Goal: Navigation & Orientation: Find specific page/section

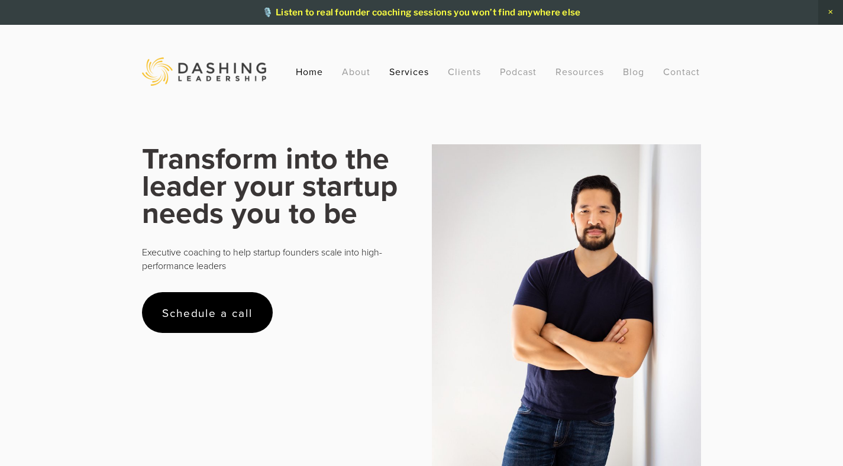
click at [407, 76] on link "Services" at bounding box center [409, 71] width 40 height 21
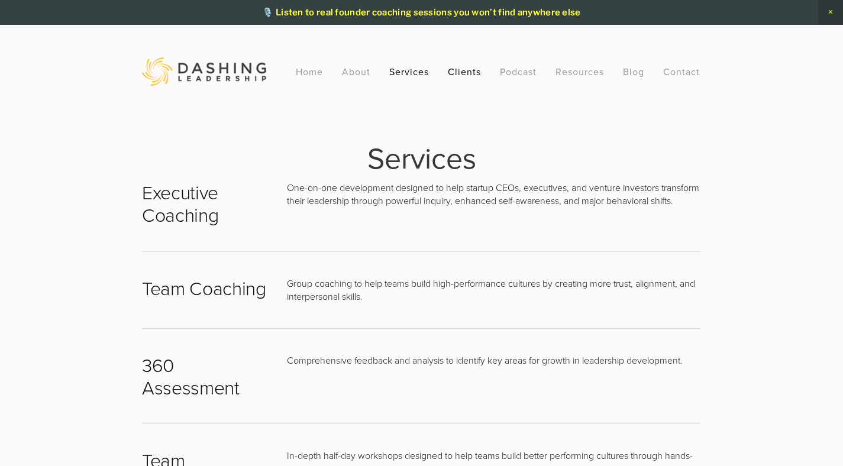
click at [450, 73] on link "Clients" at bounding box center [464, 71] width 33 height 21
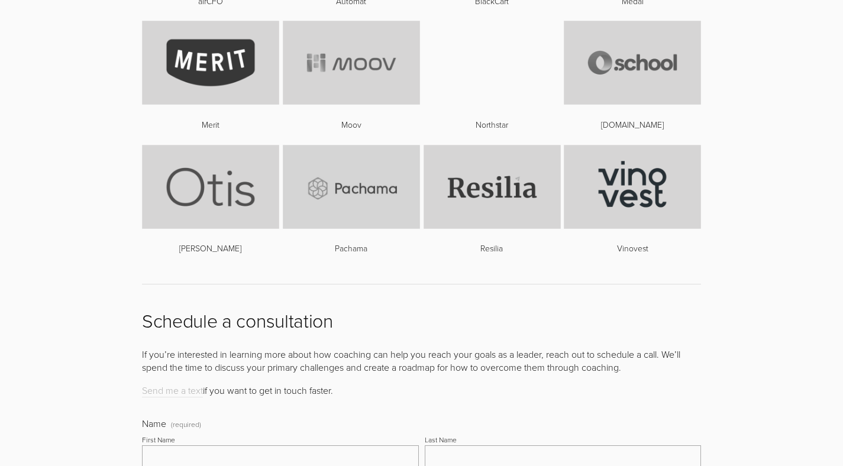
scroll to position [348, 0]
